Goal: Information Seeking & Learning: Learn about a topic

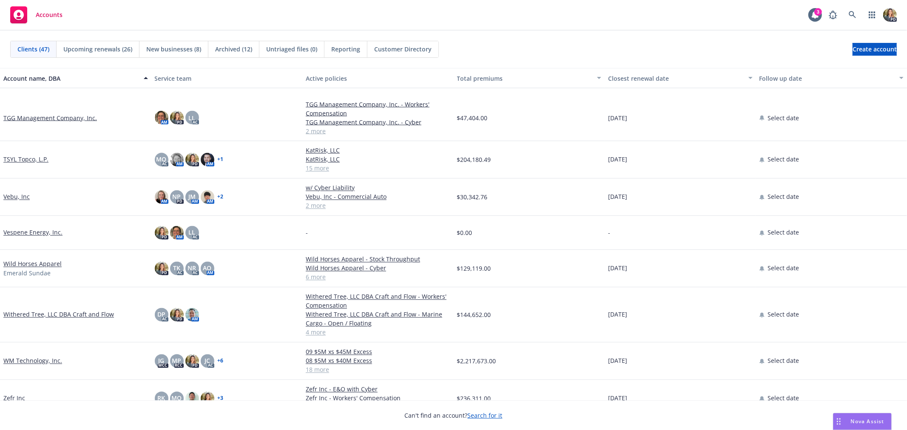
scroll to position [1337, 0]
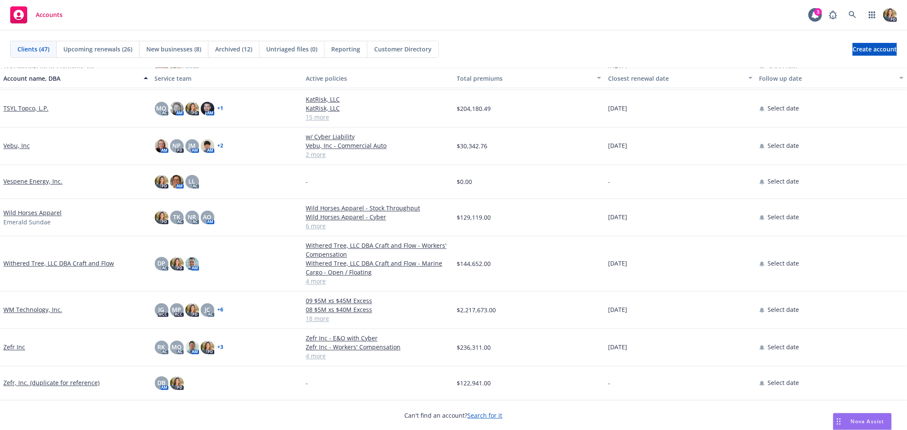
click at [36, 310] on link "WM Technology, Inc." at bounding box center [32, 310] width 59 height 9
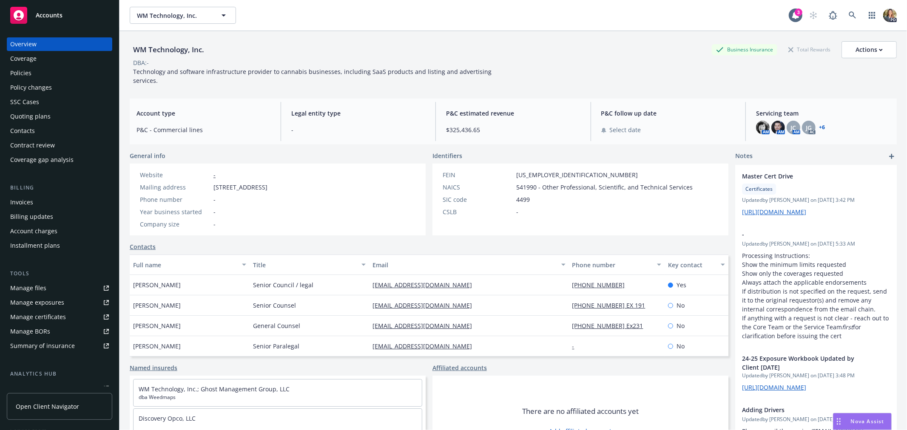
click at [61, 71] on div "Policies" at bounding box center [59, 73] width 99 height 14
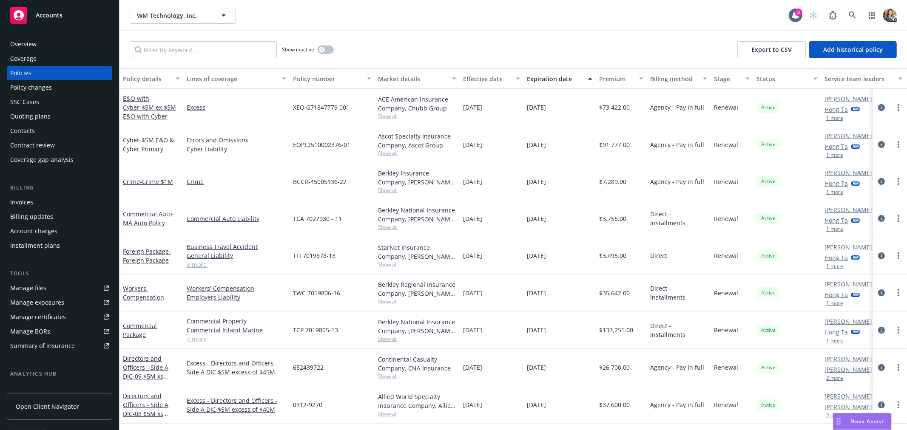
scroll to position [47, 0]
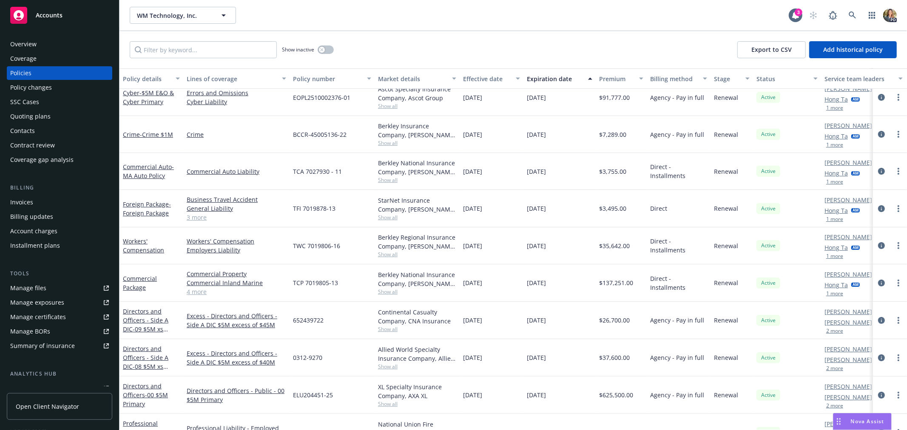
click at [385, 257] on span "Show all" at bounding box center [417, 254] width 78 height 7
click at [341, 401] on div "ELU204451-25" at bounding box center [332, 395] width 85 height 37
click at [369, 389] on div "ELU204451-25" at bounding box center [332, 395] width 85 height 37
click at [394, 216] on span "Show all" at bounding box center [417, 217] width 78 height 7
